Goal: Navigation & Orientation: Find specific page/section

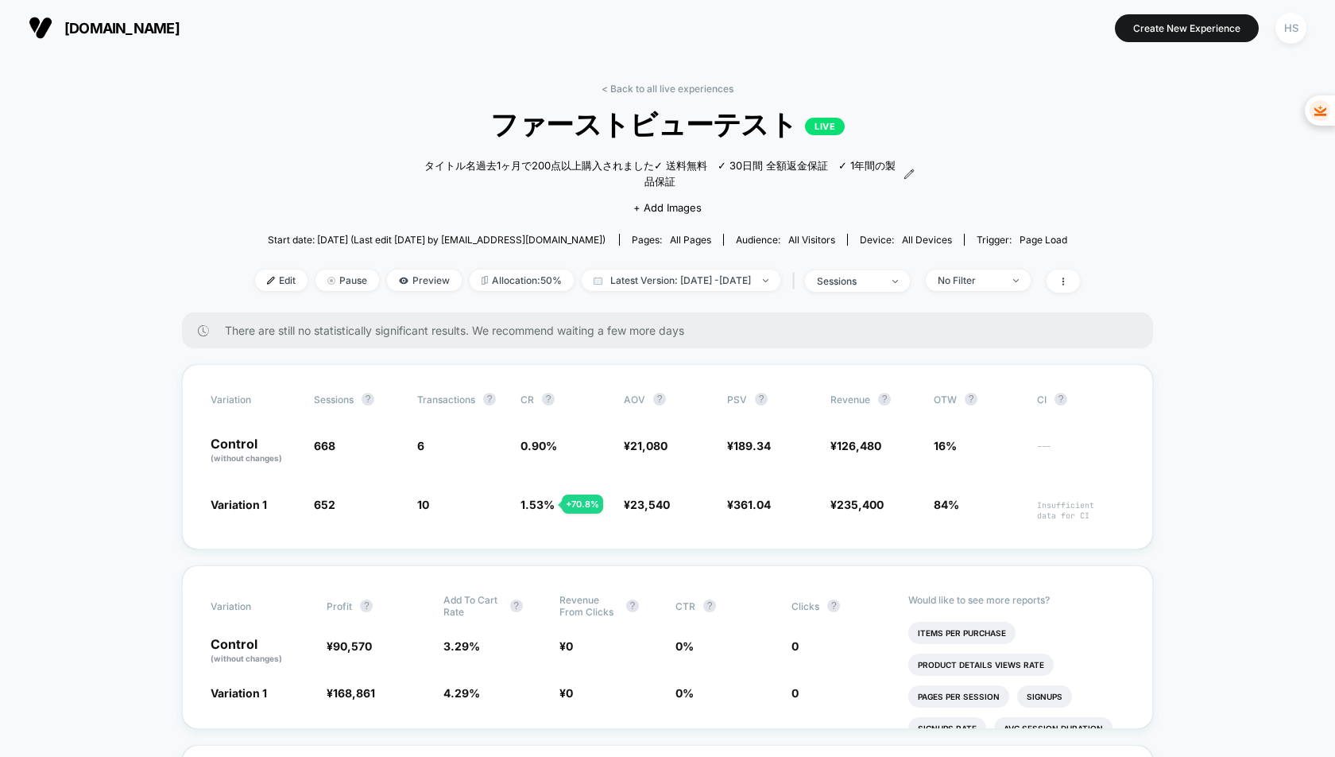
click at [113, 25] on span "[DOMAIN_NAME]" at bounding box center [121, 28] width 115 height 17
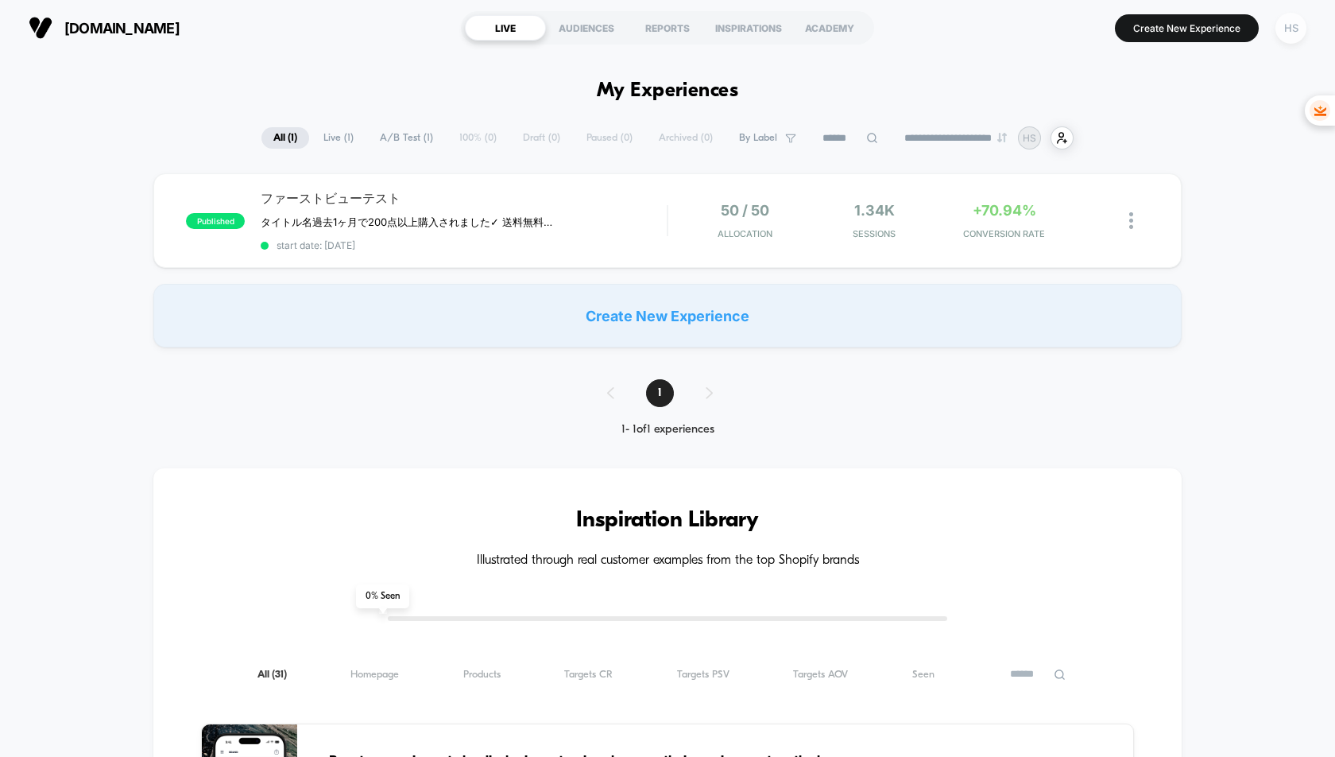
click at [1289, 30] on div "HS" at bounding box center [1291, 28] width 31 height 31
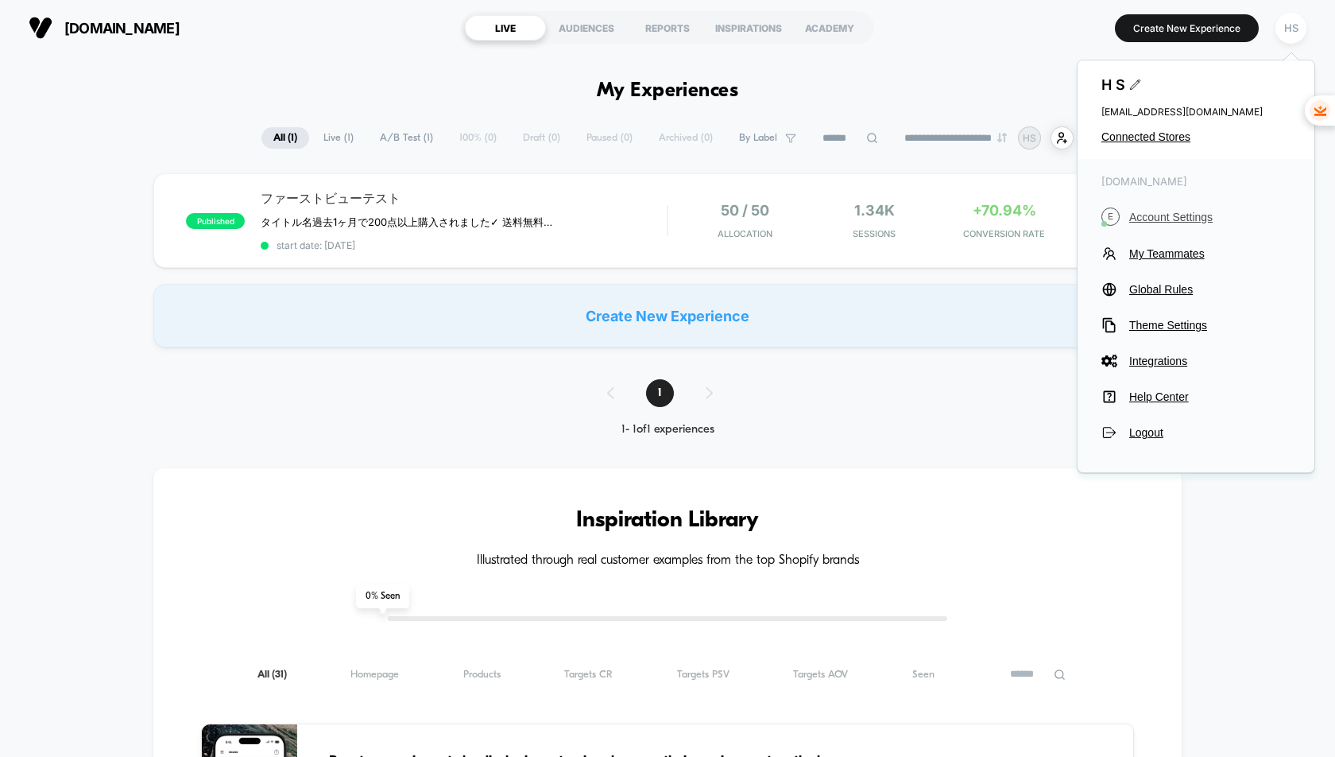
click at [1165, 211] on span "Account Settings" at bounding box center [1210, 217] width 161 height 13
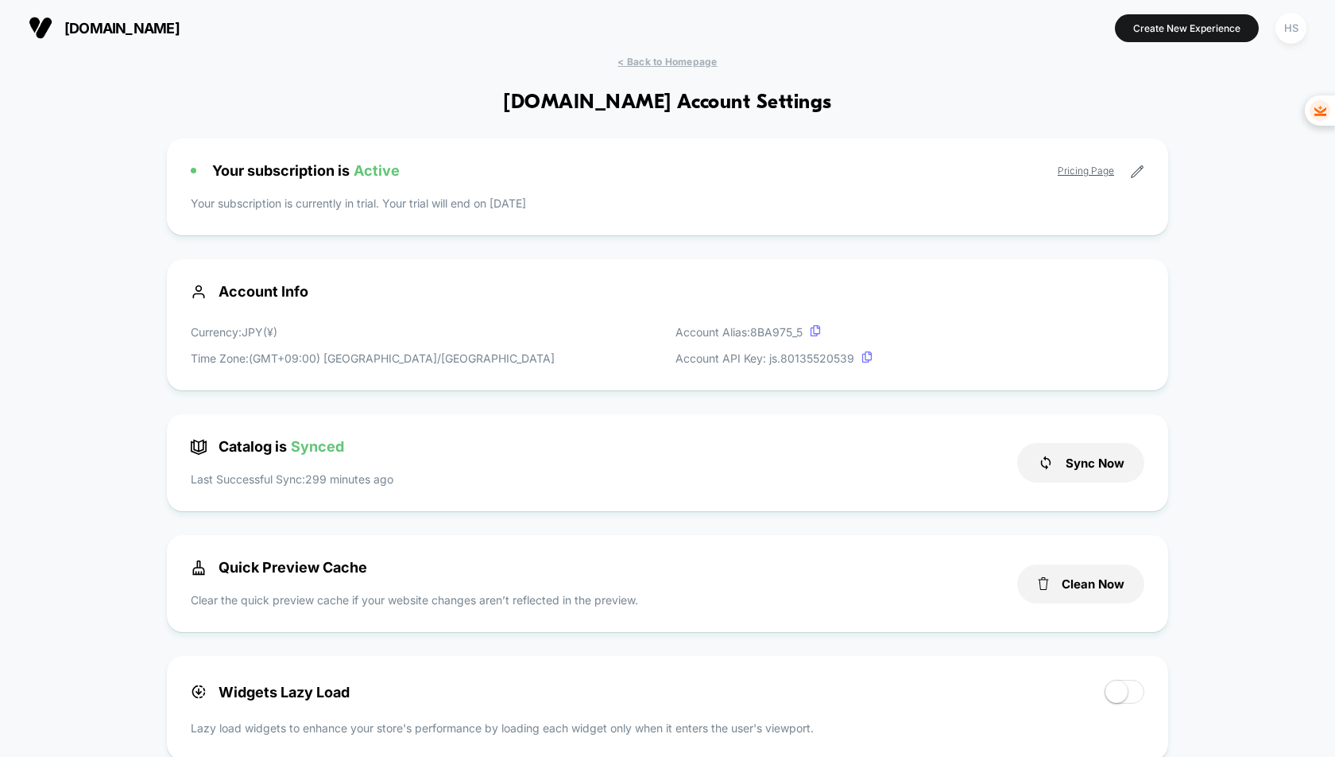
scroll to position [1, 0]
click at [1070, 172] on link "Pricing Page" at bounding box center [1086, 170] width 56 height 12
